Goal: Task Accomplishment & Management: Complete application form

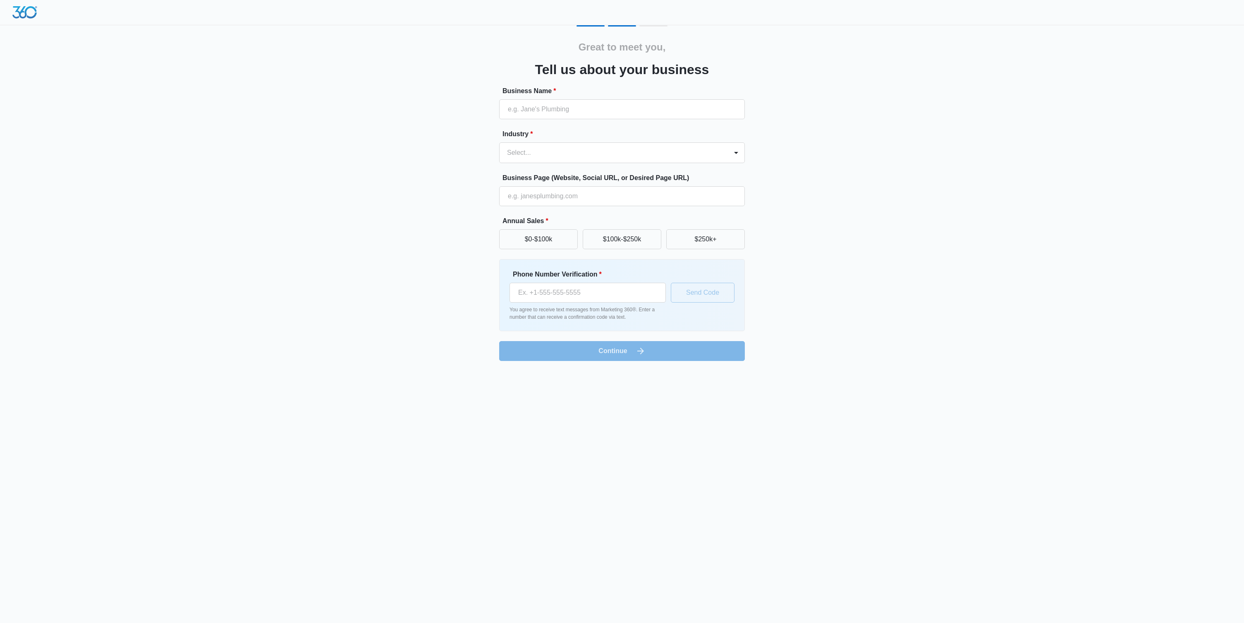
drag, startPoint x: 539, startPoint y: 237, endPoint x: 567, endPoint y: 265, distance: 39.5
click at [539, 237] on button "$0-$100k" at bounding box center [538, 239] width 79 height 20
click at [678, 238] on button "$250k+" at bounding box center [705, 239] width 79 height 20
click at [578, 157] on div at bounding box center [612, 153] width 210 height 12
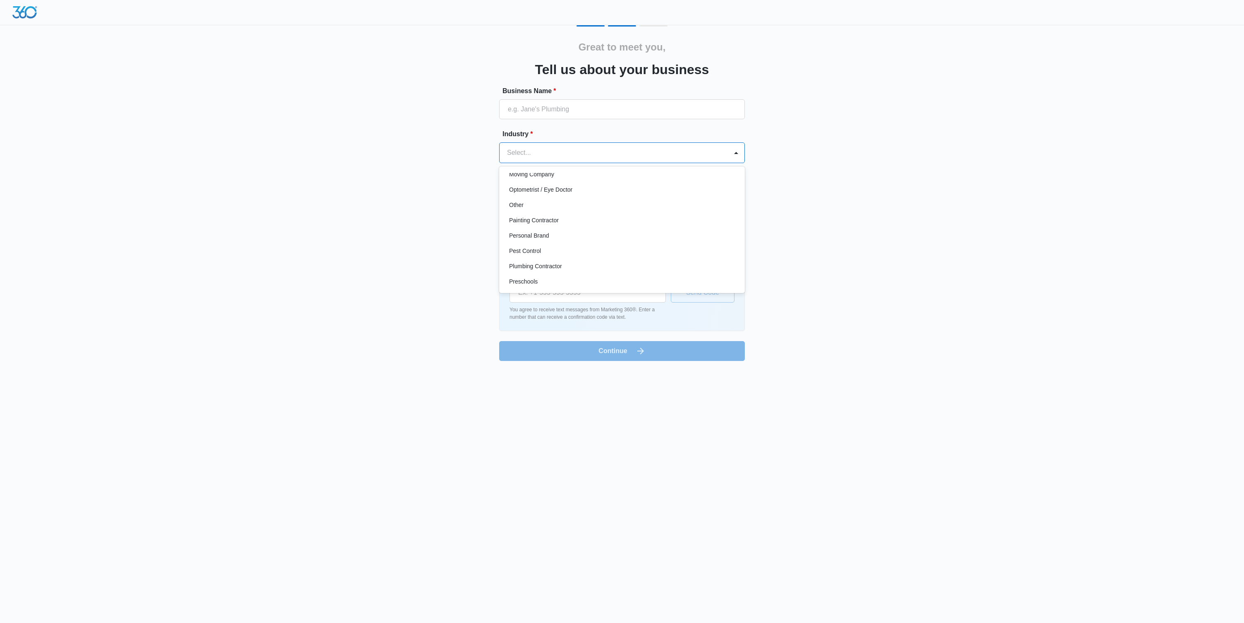
scroll to position [469, 0]
click at [690, 201] on div "Other" at bounding box center [621, 202] width 224 height 9
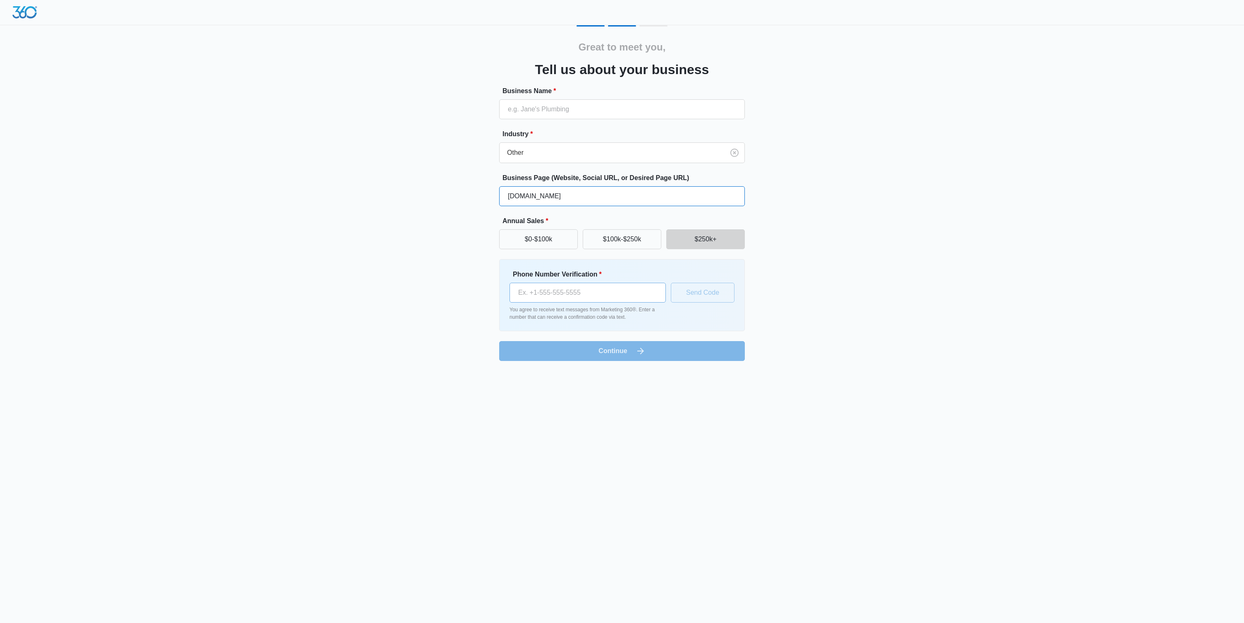
type input "saltpa.com"
type input "(484) 949-0651"
click at [879, 254] on div "Great to meet you, Tell us about your business Business Name * Industry * Other…" at bounding box center [622, 185] width 1244 height 371
click at [683, 297] on button "Send Code" at bounding box center [703, 293] width 64 height 20
type input "SALT Performing Arts"
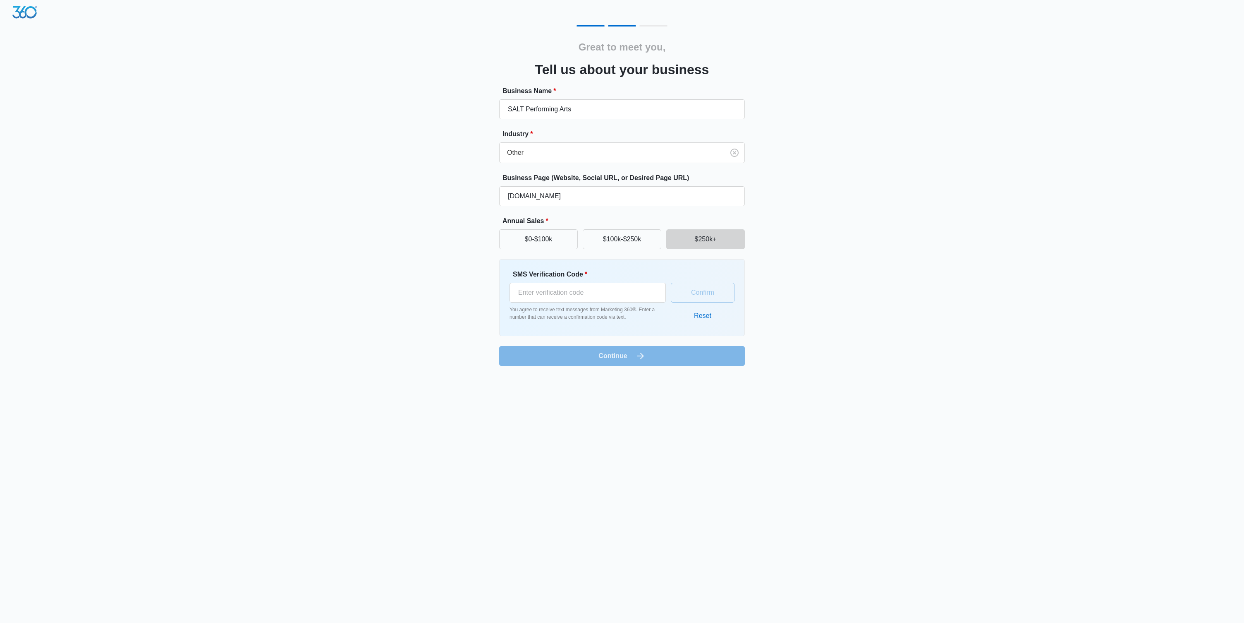
click at [736, 123] on form "Business Name * SALT Performing Arts Industry * Other Business Page (Website, S…" at bounding box center [622, 226] width 246 height 280
click at [640, 354] on form "Business Name * SALT Performing Arts Industry * Other Business Page (Website, S…" at bounding box center [622, 226] width 246 height 280
click at [619, 290] on input "SMS Verification Code *" at bounding box center [588, 293] width 156 height 20
paste input "977575"
type input "977575"
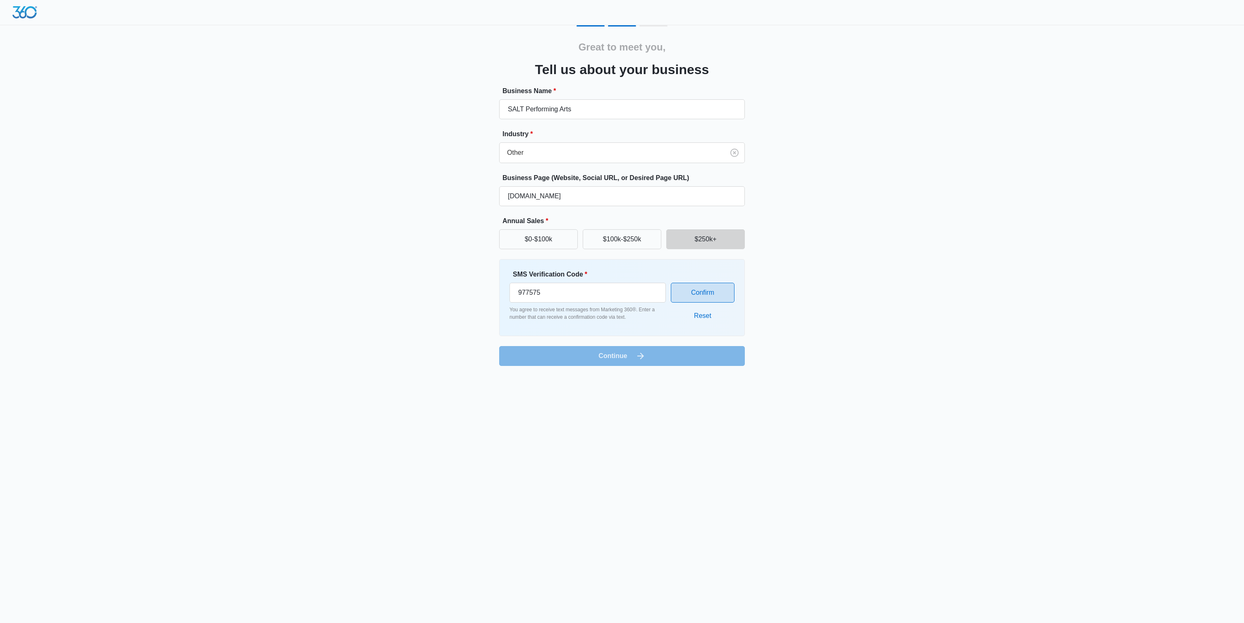
click at [699, 290] on button "Confirm" at bounding box center [703, 293] width 64 height 20
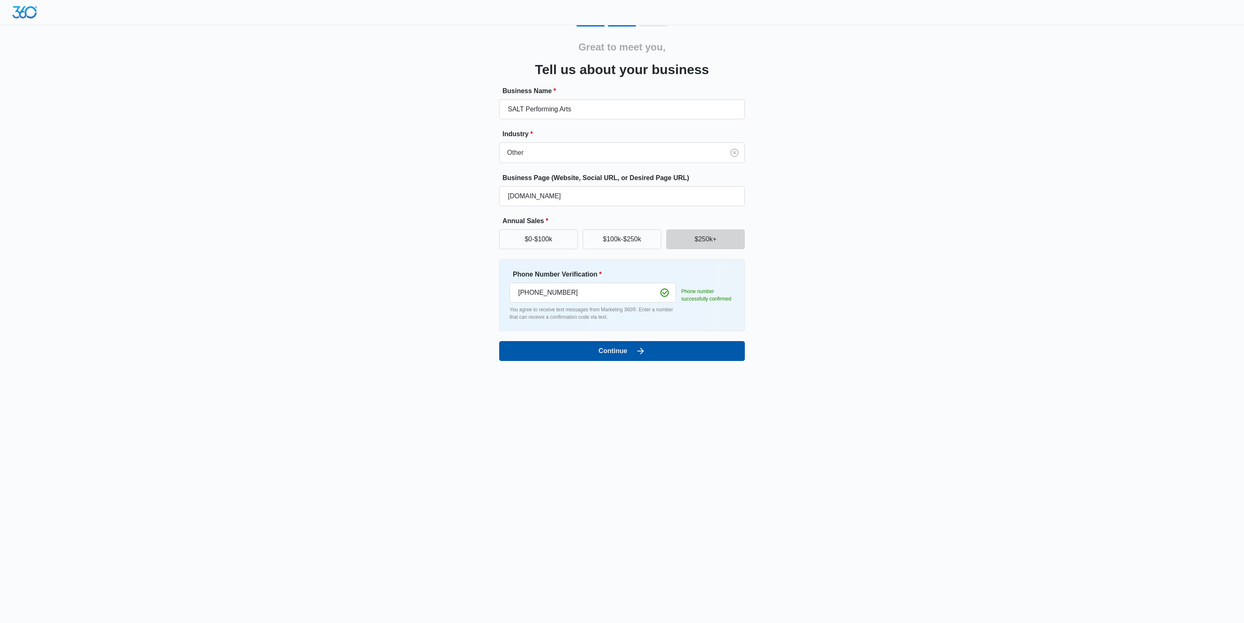
drag, startPoint x: 646, startPoint y: 363, endPoint x: 648, endPoint y: 349, distance: 14.3
click at [648, 350] on body "Great to meet you, Tell us about your business Business Name * SALT Performing …" at bounding box center [622, 311] width 1244 height 623
click at [648, 349] on button "Continue" at bounding box center [622, 351] width 246 height 20
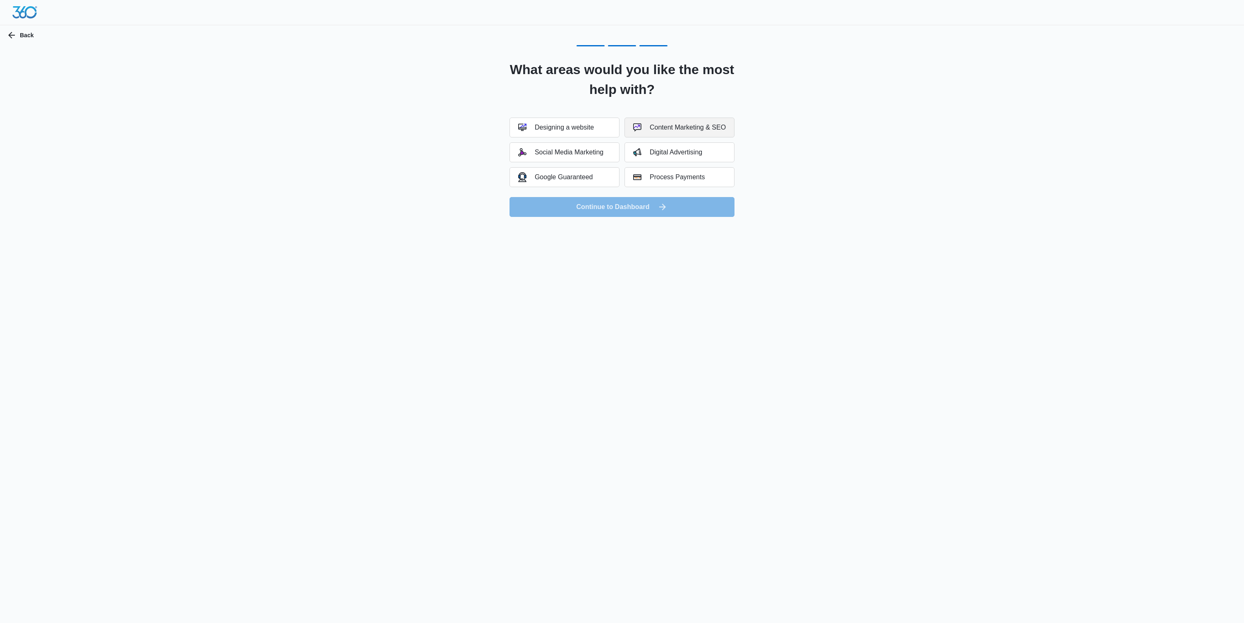
click at [674, 128] on div "Content Marketing & SEO" at bounding box center [679, 127] width 93 height 8
click at [589, 160] on button "Social Media Marketing" at bounding box center [565, 152] width 110 height 20
drag, startPoint x: 610, startPoint y: 213, endPoint x: 754, endPoint y: 110, distance: 177.4
click at [761, 110] on div "What areas would you like the most help with? Designing a website Content Marke…" at bounding box center [622, 131] width 496 height 172
drag, startPoint x: 701, startPoint y: 129, endPoint x: 700, endPoint y: 138, distance: 9.1
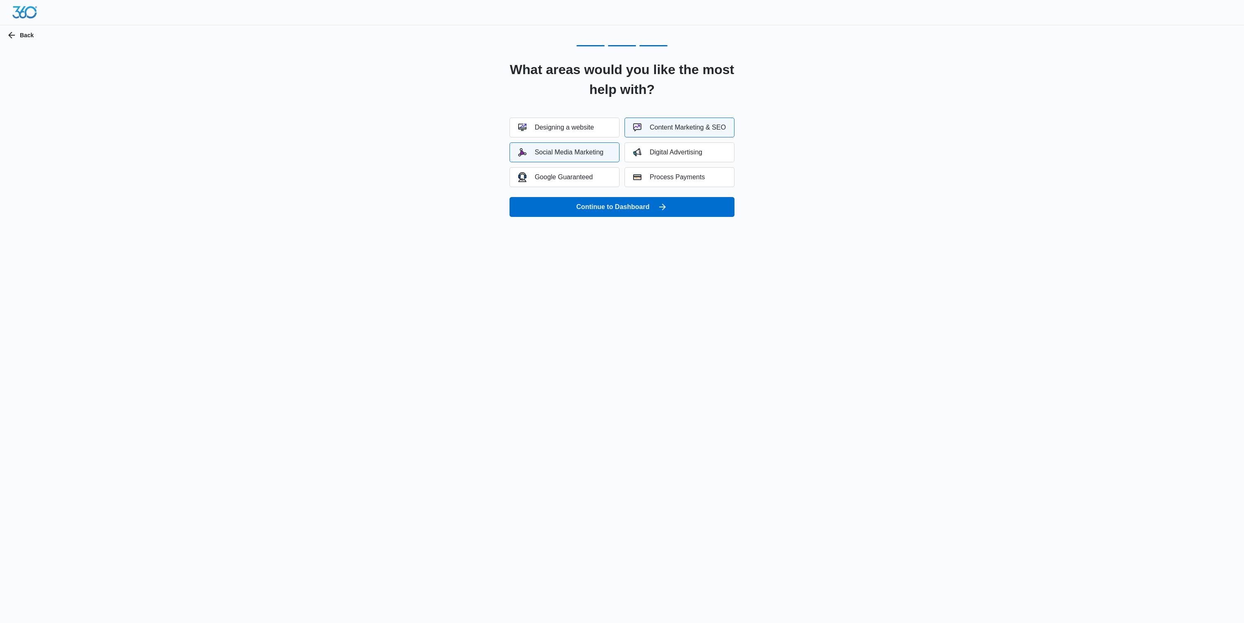
click at [701, 129] on div "Content Marketing & SEO" at bounding box center [679, 127] width 93 height 8
click at [695, 206] on button "Continue to Dashboard" at bounding box center [622, 207] width 225 height 20
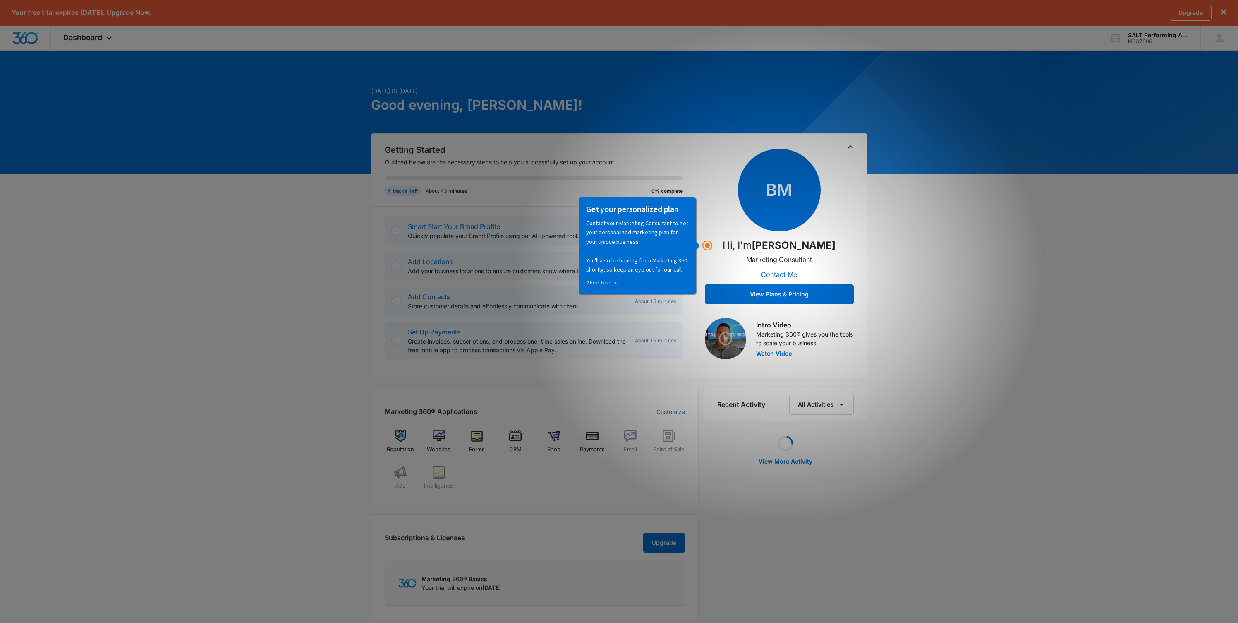
click at [789, 177] on span "BM" at bounding box center [779, 190] width 83 height 83
click at [688, 230] on p "Contact your Marketing Consultant to get your personalized marketing plan for y…" at bounding box center [637, 245] width 103 height 55
click at [610, 283] on link "⊘ Hide these tips" at bounding box center [602, 283] width 32 height 6
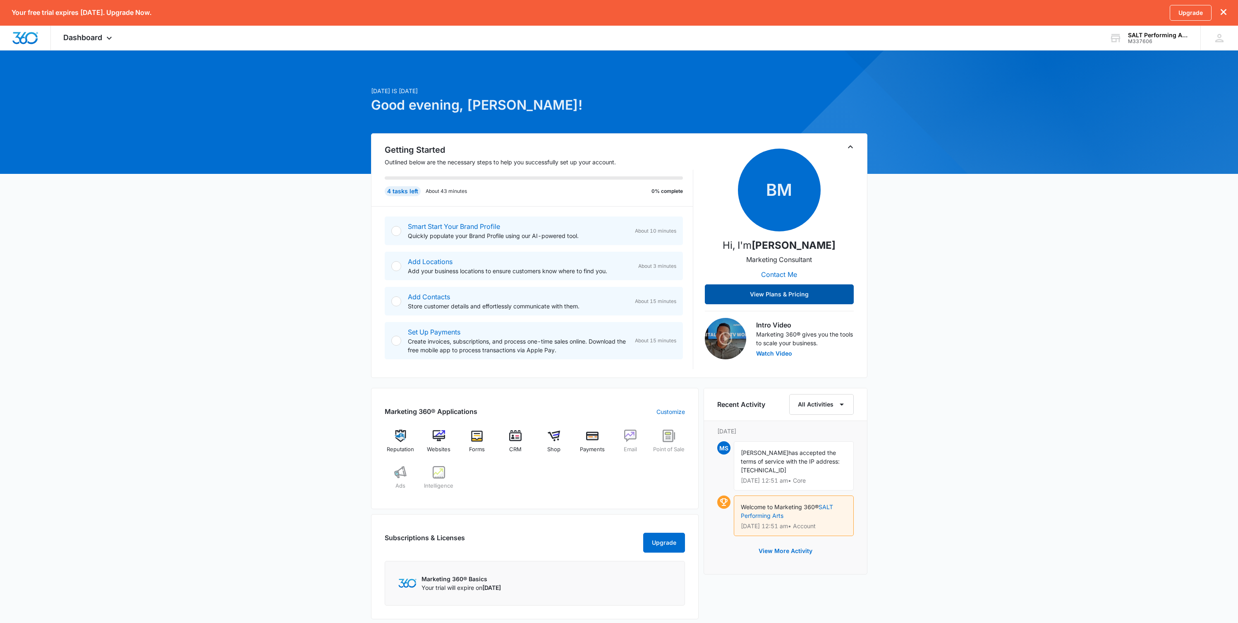
click at [779, 288] on button "View Plans & Pricing" at bounding box center [779, 294] width 149 height 20
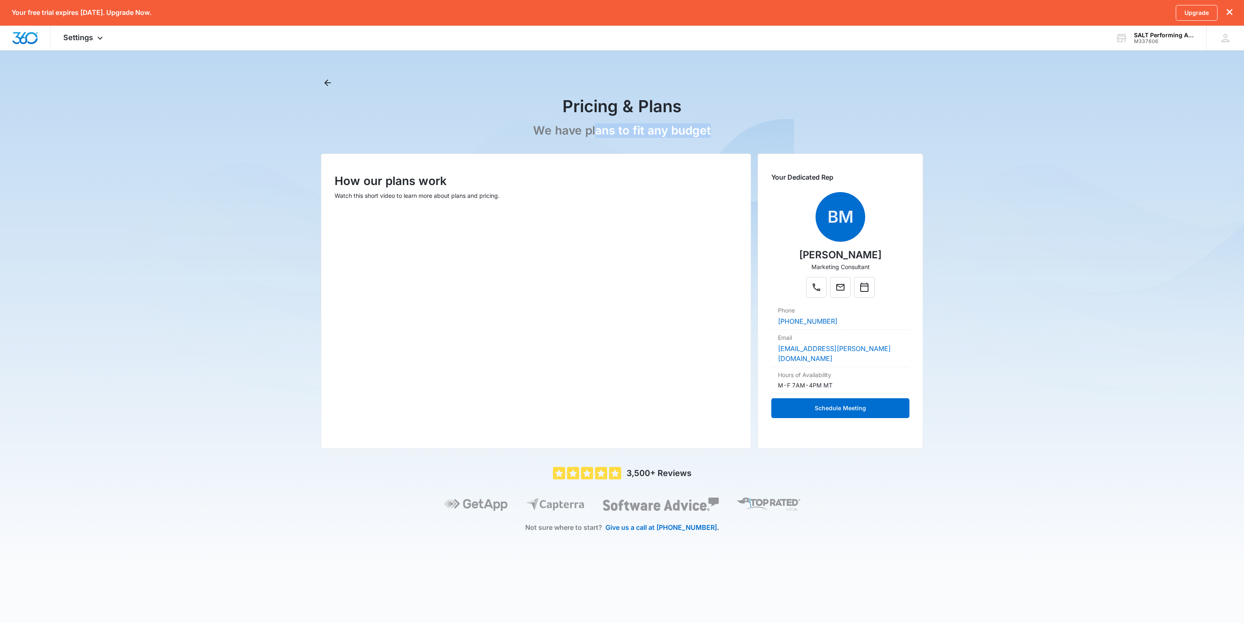
drag, startPoint x: 603, startPoint y: 131, endPoint x: 743, endPoint y: 136, distance: 139.9
click at [743, 136] on div "We have plans to fit any budget" at bounding box center [622, 133] width 602 height 20
click at [848, 116] on div "Pricing & Plans" at bounding box center [622, 106] width 602 height 21
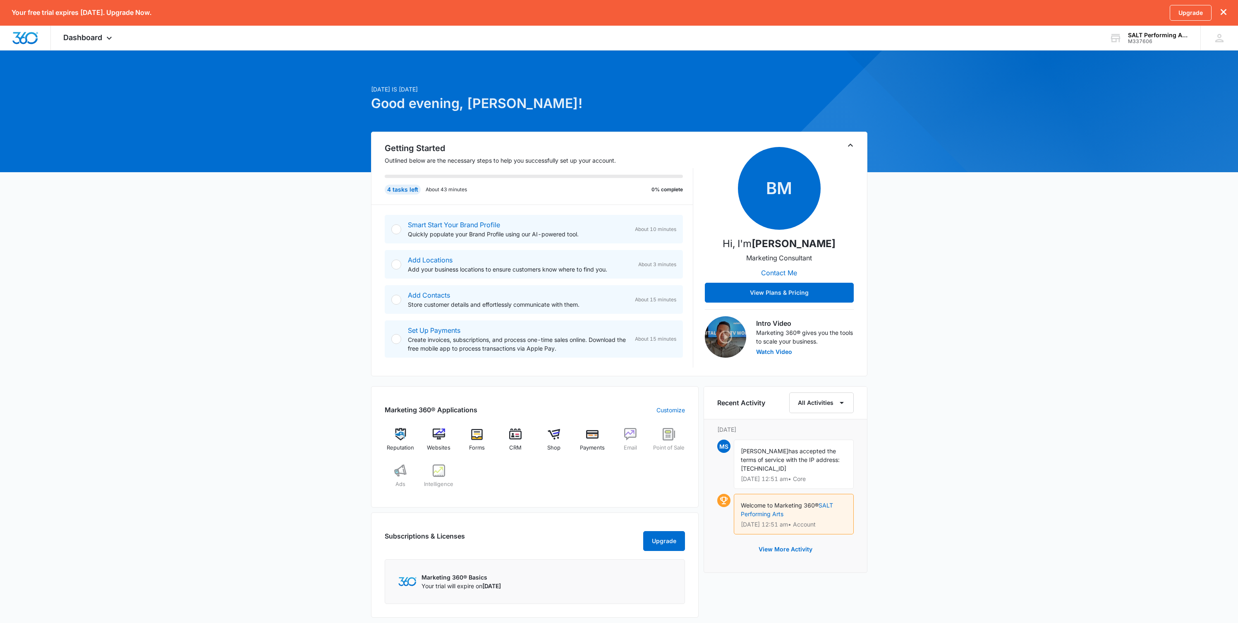
scroll to position [162, 0]
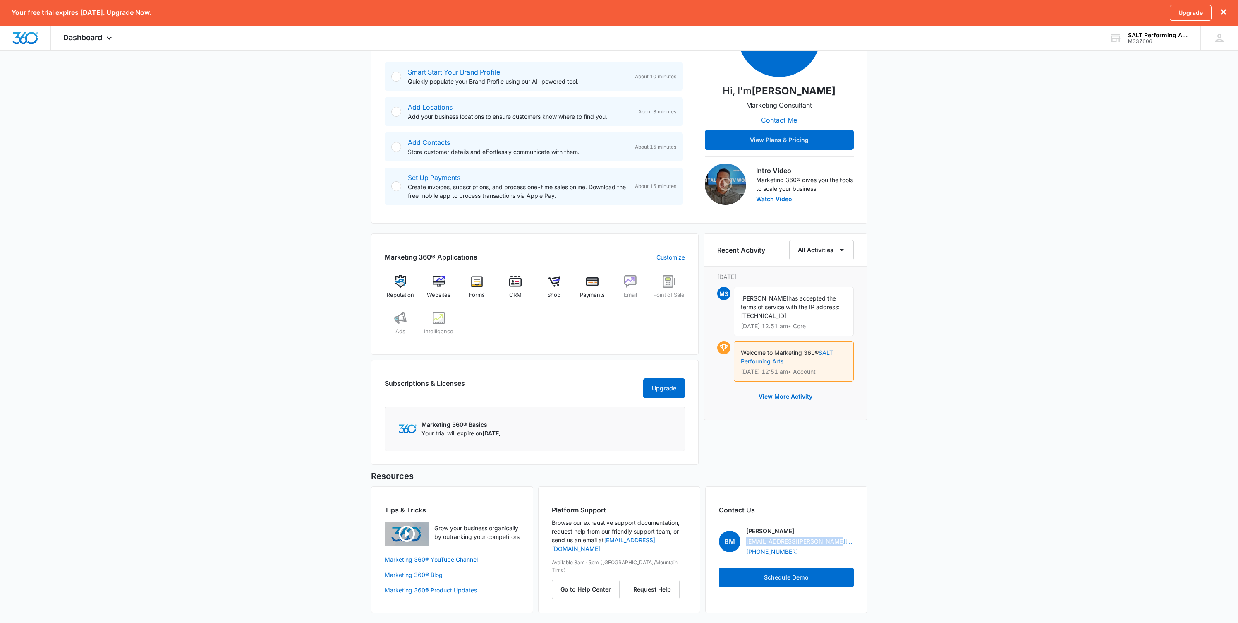
drag, startPoint x: 836, startPoint y: 540, endPoint x: 743, endPoint y: 541, distance: 92.3
click at [743, 541] on div "BM [PERSON_NAME] [PERSON_NAME][EMAIL_ADDRESS][PERSON_NAME][DOMAIN_NAME] [PHONE_…" at bounding box center [786, 540] width 135 height 29
copy link "[EMAIL_ADDRESS][PERSON_NAME][DOMAIN_NAME]"
